Goal: Find contact information: Find contact information

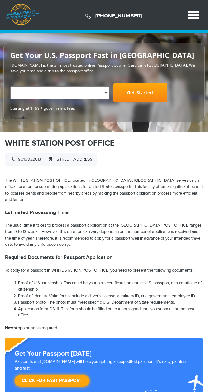
scroll to position [58, 0]
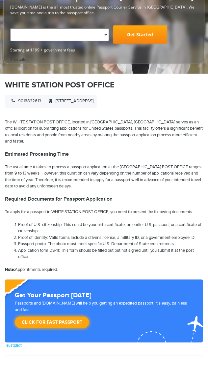
click at [22, 104] on div "9016832613 | [STREET_ADDRESS]" at bounding box center [51, 101] width 92 height 13
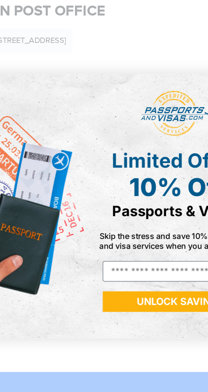
scroll to position [55, 0]
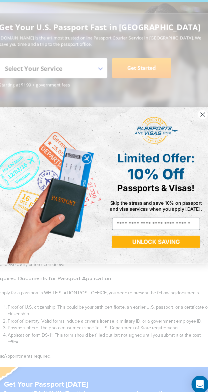
scroll to position [3, 0]
